Goal: Task Accomplishment & Management: Use online tool/utility

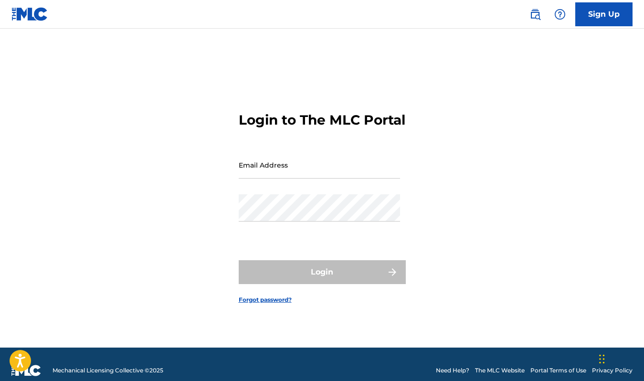
click at [321, 177] on input "Email Address" at bounding box center [319, 164] width 161 height 27
type input "[PERSON_NAME][EMAIL_ADDRESS][DOMAIN_NAME]"
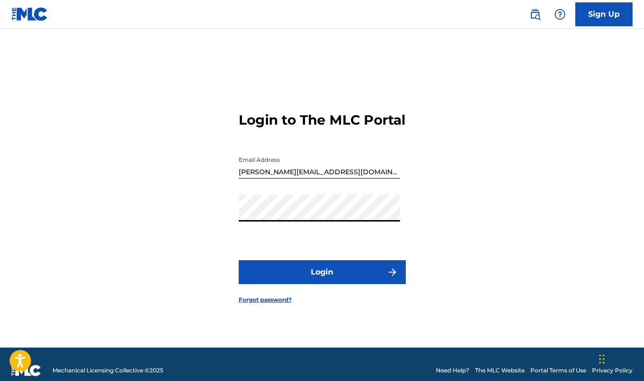
click at [314, 272] on button "Login" at bounding box center [322, 272] width 167 height 24
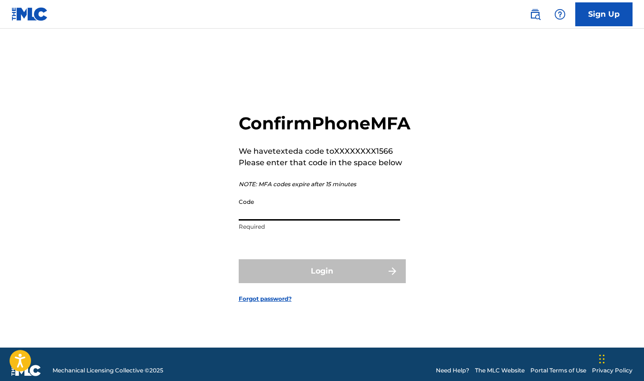
click at [297, 221] on input "Code" at bounding box center [319, 206] width 161 height 27
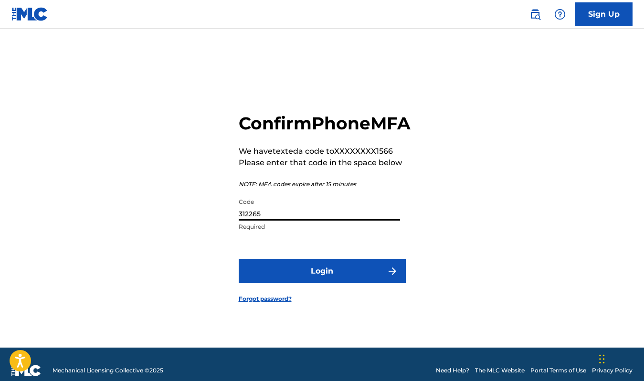
type input "312265"
click at [352, 282] on button "Login" at bounding box center [322, 271] width 167 height 24
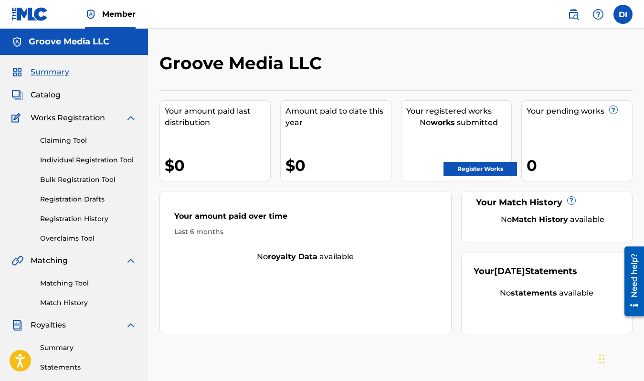
click at [619, 19] on label at bounding box center [622, 14] width 19 height 19
click at [623, 14] on input "DI [PERSON_NAME] [PERSON_NAME][EMAIL_ADDRESS][DOMAIN_NAME] Notification Prefere…" at bounding box center [623, 14] width 0 height 0
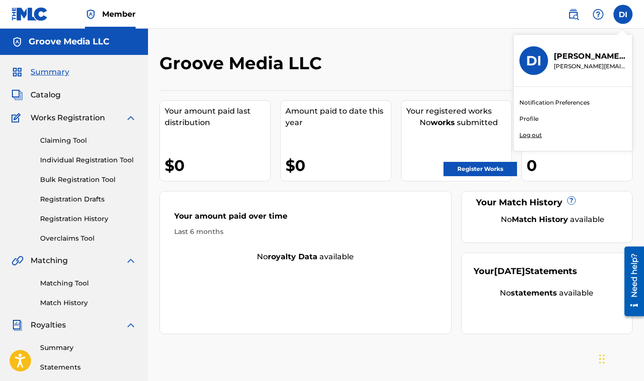
click at [538, 123] on div "Notification Preferences Profile Log out" at bounding box center [573, 119] width 118 height 64
click at [623, 14] on input "DI [PERSON_NAME] [PERSON_NAME][EMAIL_ADDRESS][DOMAIN_NAME] Notification Prefere…" at bounding box center [623, 14] width 0 height 0
click at [532, 119] on link "Profile" at bounding box center [528, 119] width 19 height 9
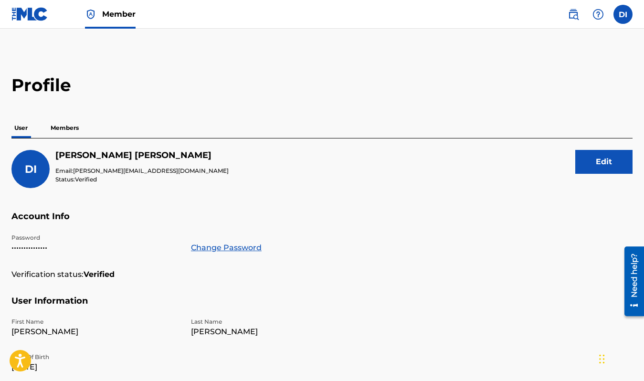
click at [605, 158] on button "Edit" at bounding box center [603, 162] width 57 height 24
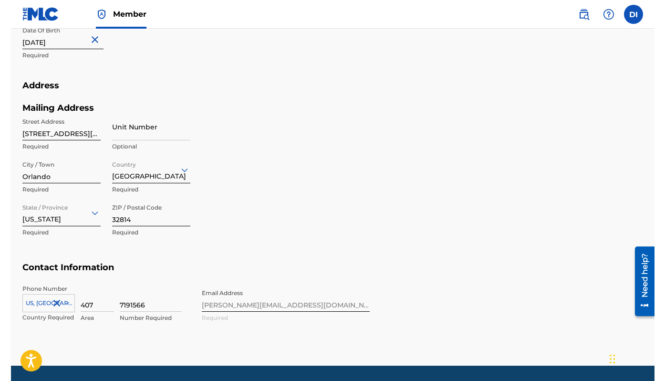
scroll to position [384, 0]
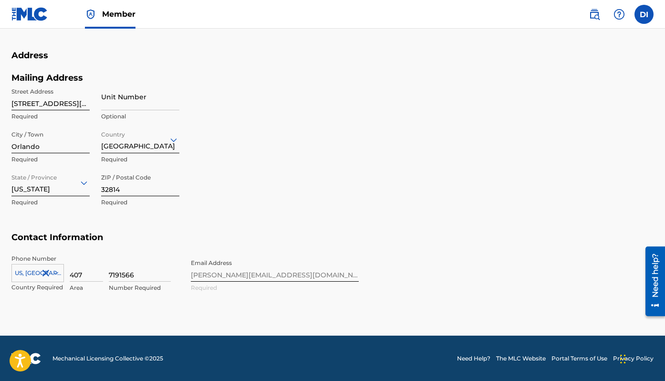
click at [644, 11] on label at bounding box center [644, 14] width 19 height 19
click at [644, 14] on input "DI [PERSON_NAME] [PERSON_NAME][EMAIL_ADDRESS][DOMAIN_NAME] Notification Prefere…" at bounding box center [644, 14] width 0 height 0
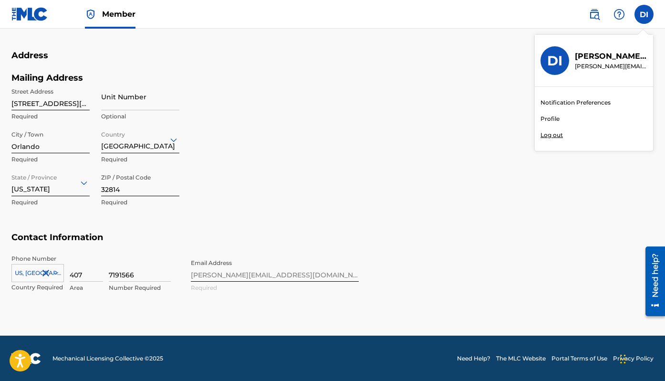
click at [605, 63] on p "[PERSON_NAME][EMAIL_ADDRESS][DOMAIN_NAME]" at bounding box center [611, 66] width 73 height 9
click at [644, 14] on input "DI [PERSON_NAME] [PERSON_NAME][EMAIL_ADDRESS][DOMAIN_NAME] Notification Prefere…" at bounding box center [644, 14] width 0 height 0
click at [554, 119] on link "Profile" at bounding box center [550, 119] width 19 height 9
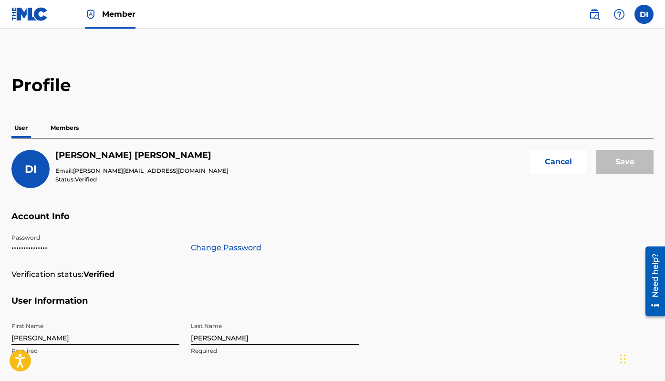
click at [66, 125] on p "Members" at bounding box center [65, 128] width 34 height 20
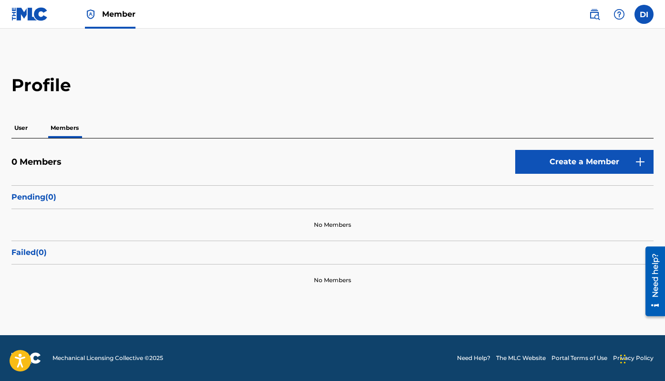
click at [22, 130] on p "User" at bounding box center [20, 128] width 19 height 20
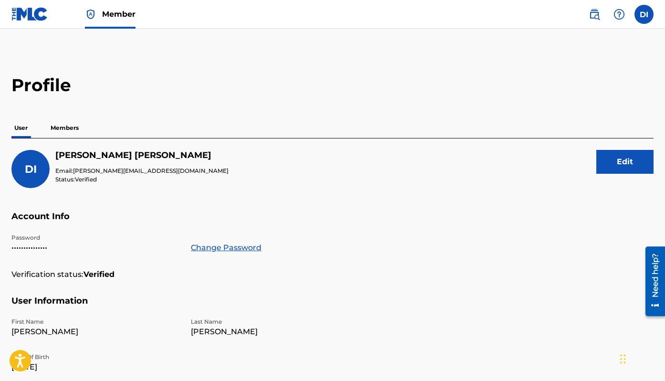
click at [601, 12] on link at bounding box center [594, 14] width 19 height 19
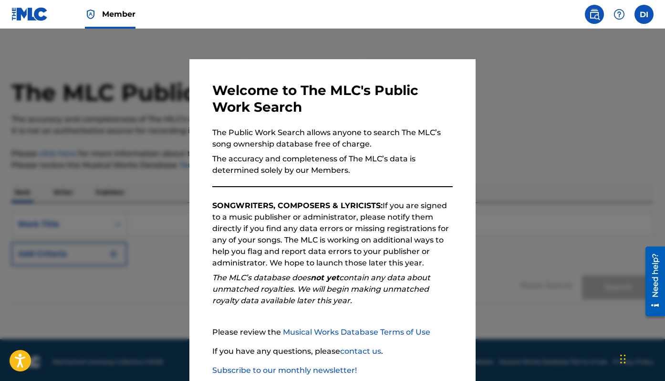
scroll to position [56, 0]
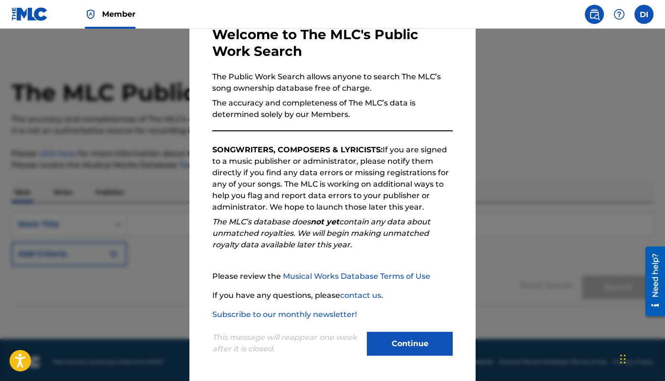
click at [393, 346] on button "Continue" at bounding box center [410, 344] width 86 height 24
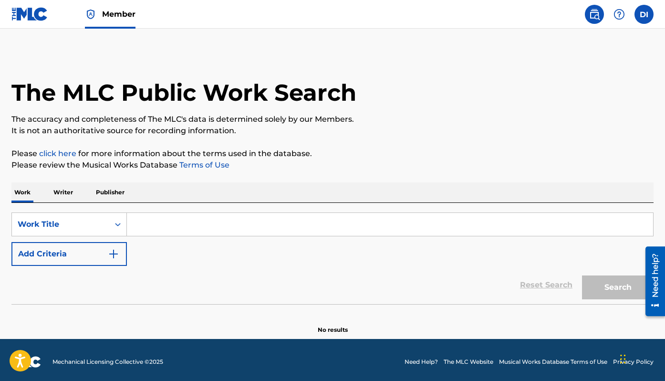
click at [637, 16] on label at bounding box center [644, 14] width 19 height 19
click at [644, 14] on input "DI [PERSON_NAME] [PERSON_NAME][EMAIL_ADDRESS][DOMAIN_NAME] Notification Prefere…" at bounding box center [644, 14] width 0 height 0
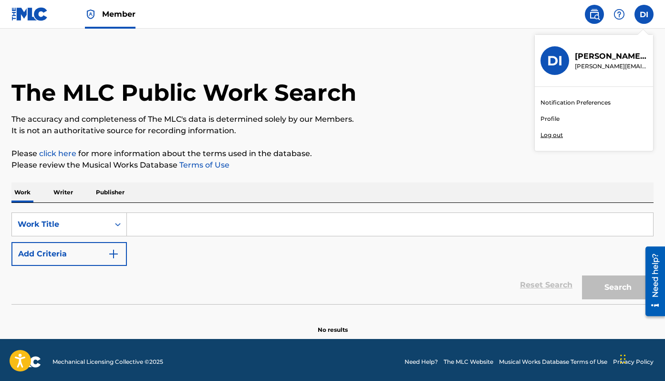
click at [549, 120] on link "Profile" at bounding box center [550, 119] width 19 height 9
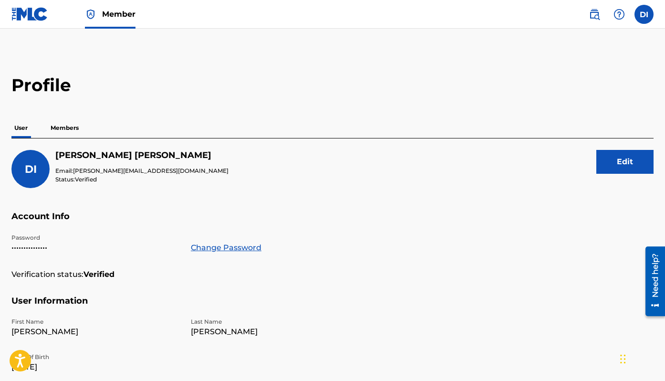
click at [616, 167] on button "Edit" at bounding box center [625, 162] width 57 height 24
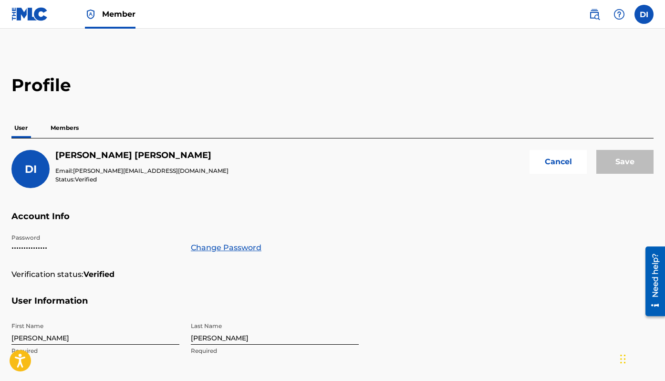
click at [558, 162] on button "Cancel" at bounding box center [558, 162] width 57 height 24
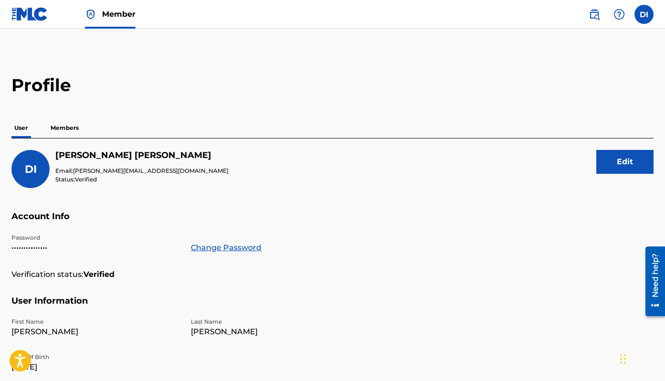
click at [558, 162] on div "DI [PERSON_NAME] Email: [PERSON_NAME][EMAIL_ADDRESS][DOMAIN_NAME] Status: Verif…" at bounding box center [332, 180] width 643 height 61
click at [32, 10] on img at bounding box center [29, 14] width 37 height 14
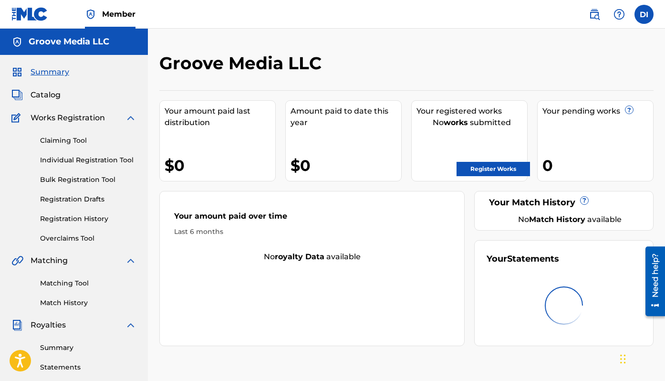
click at [58, 163] on link "Individual Registration Tool" at bounding box center [88, 160] width 96 height 10
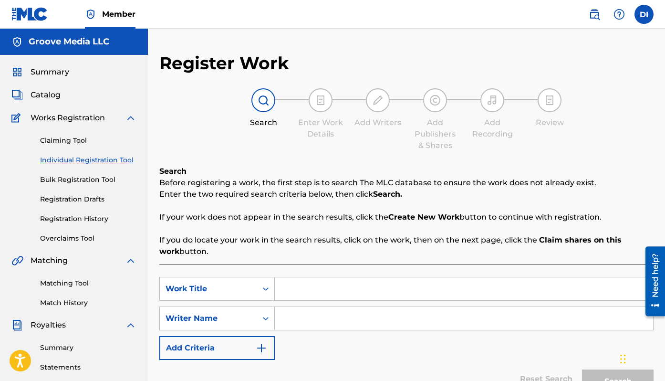
click at [60, 176] on link "Bulk Registration Tool" at bounding box center [88, 180] width 96 height 10
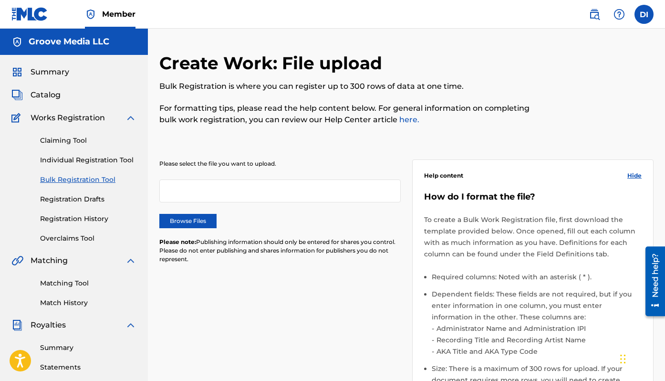
click at [192, 228] on label "Browse Files" at bounding box center [187, 221] width 57 height 14
click at [0, 0] on input "Browse Files" at bounding box center [0, 0] width 0 height 0
click at [380, 196] on button "Remove" at bounding box center [367, 191] width 57 height 14
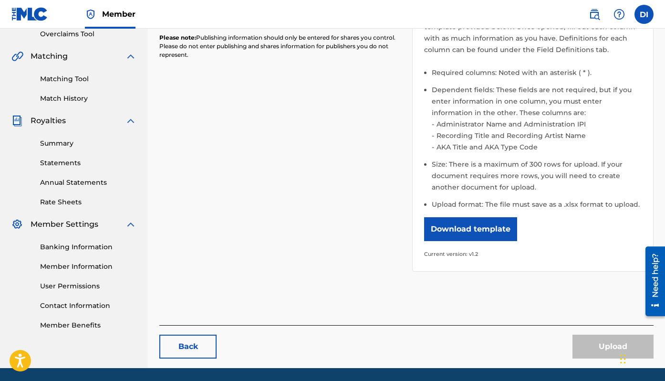
scroll to position [208, 0]
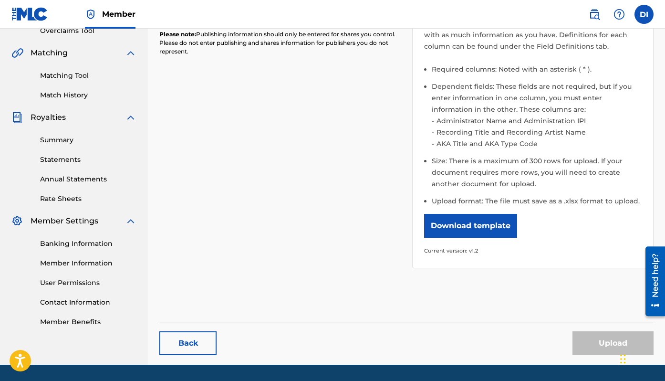
click at [568, 262] on div "Help content Hide How do I format the file? To create a Bulk Work Registration …" at bounding box center [533, 110] width 242 height 317
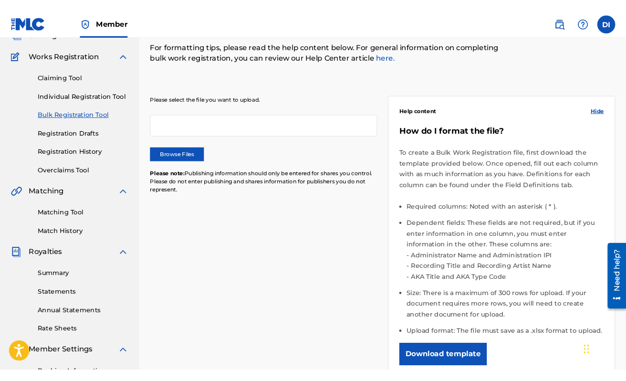
scroll to position [42, 0]
